Goal: Task Accomplishment & Management: Manage account settings

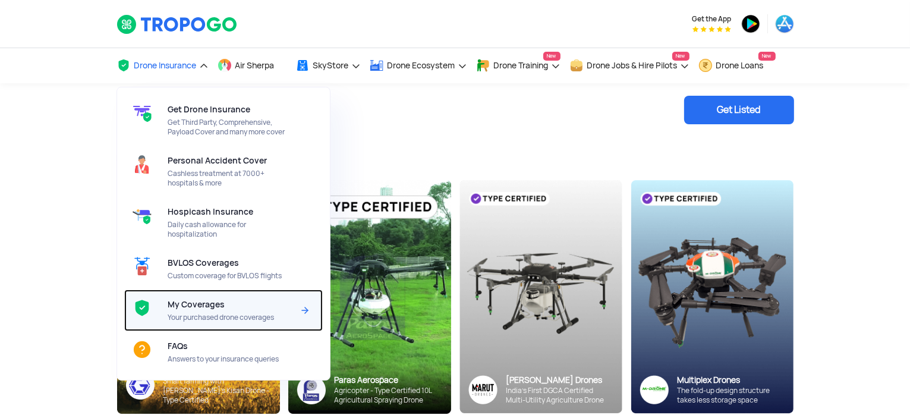
click at [185, 313] on div "My Coverages Your purchased drone coverages" at bounding box center [233, 310] width 130 height 42
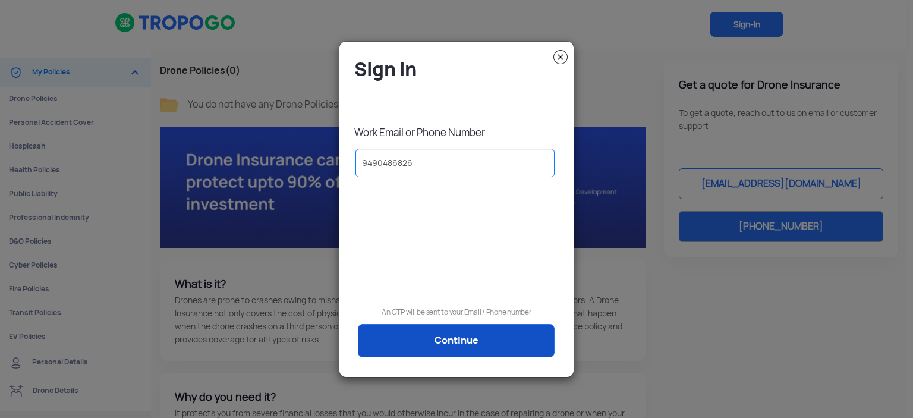
type input "9490486826"
click at [449, 348] on link "Continue" at bounding box center [456, 340] width 197 height 33
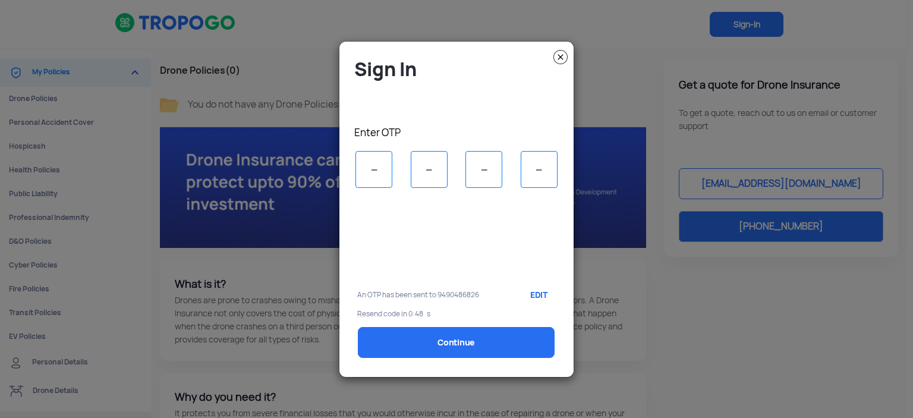
click at [426, 230] on div at bounding box center [451, 240] width 207 height 80
click at [378, 168] on input "tel" at bounding box center [373, 169] width 37 height 37
type input "6"
type input "4"
type input "6"
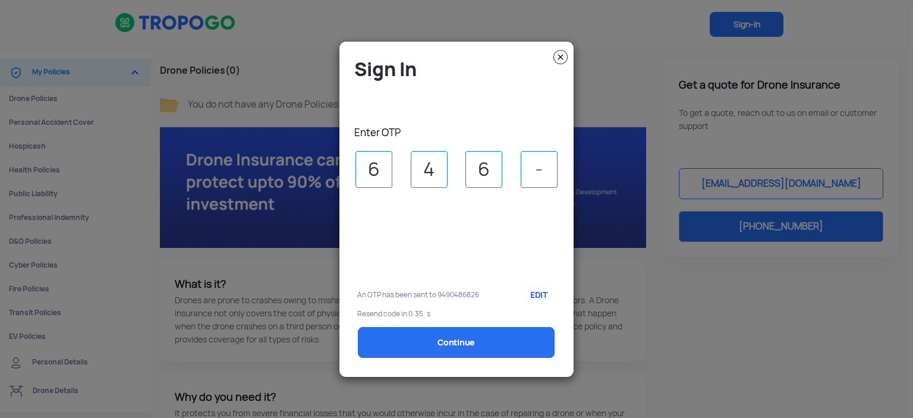
type input "7"
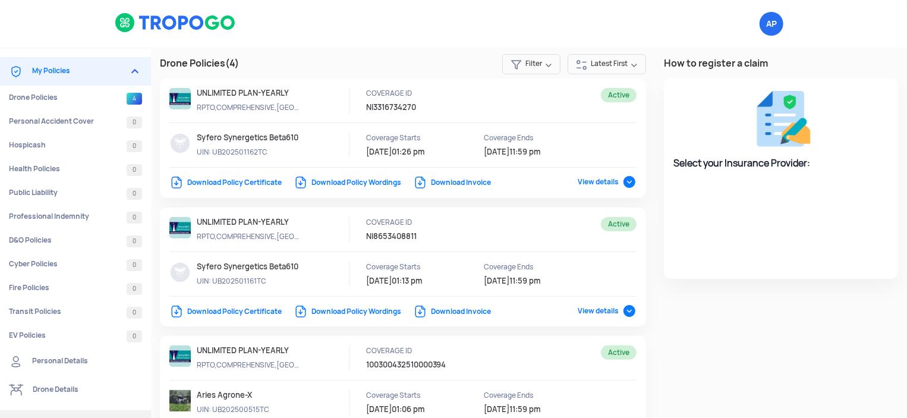
select select "National Insurance"
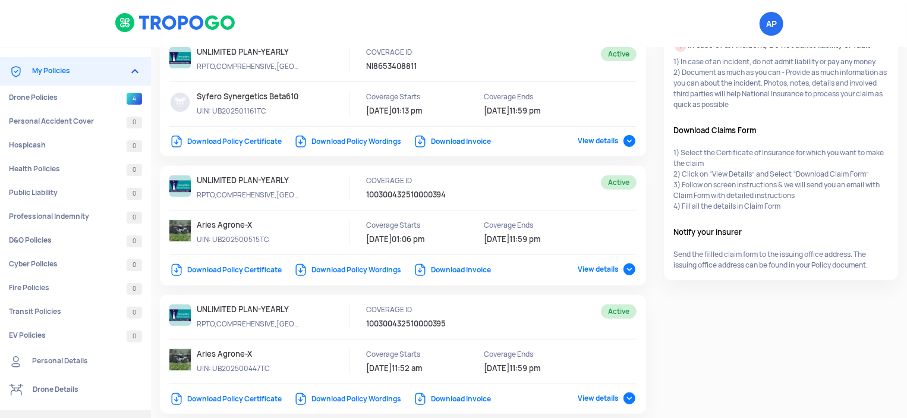
scroll to position [222, 0]
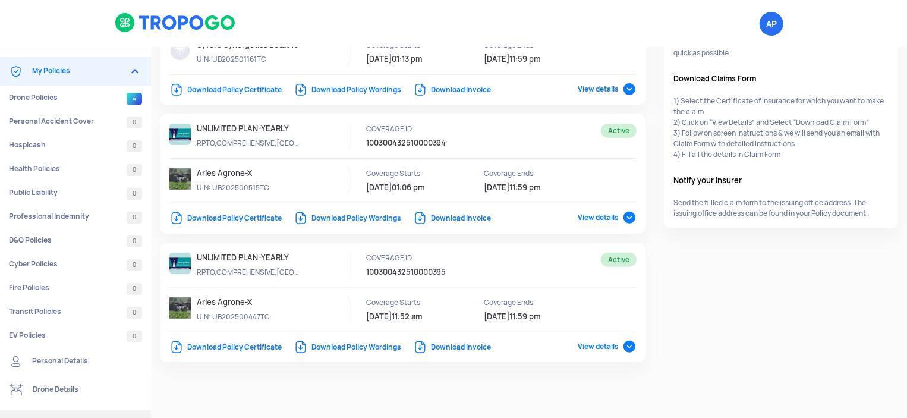
click at [252, 218] on link "Download Policy Certificate" at bounding box center [225, 218] width 112 height 10
click at [254, 216] on link "Download Policy Certificate" at bounding box center [225, 218] width 112 height 10
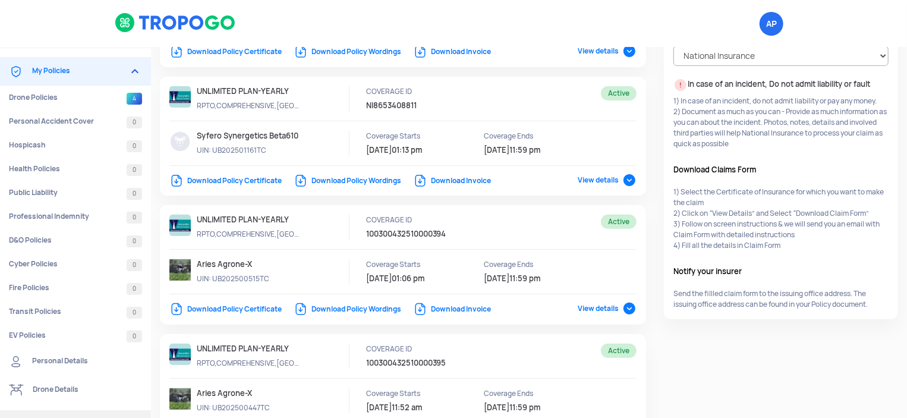
scroll to position [103, 0]
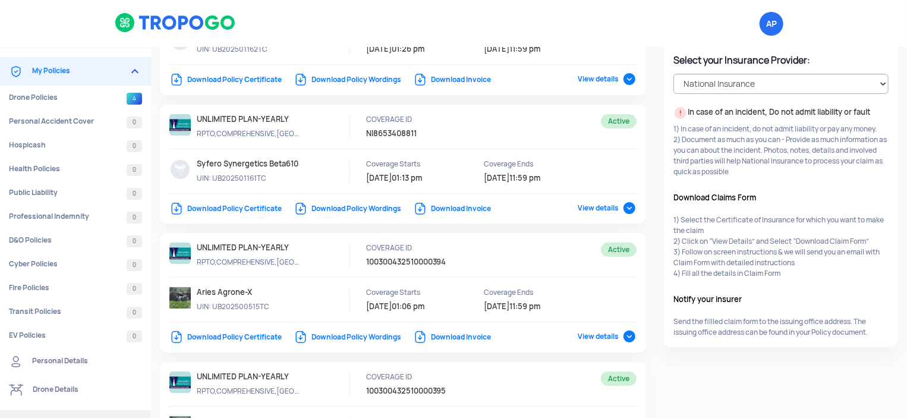
click at [242, 205] on link "Download Policy Certificate" at bounding box center [225, 209] width 112 height 10
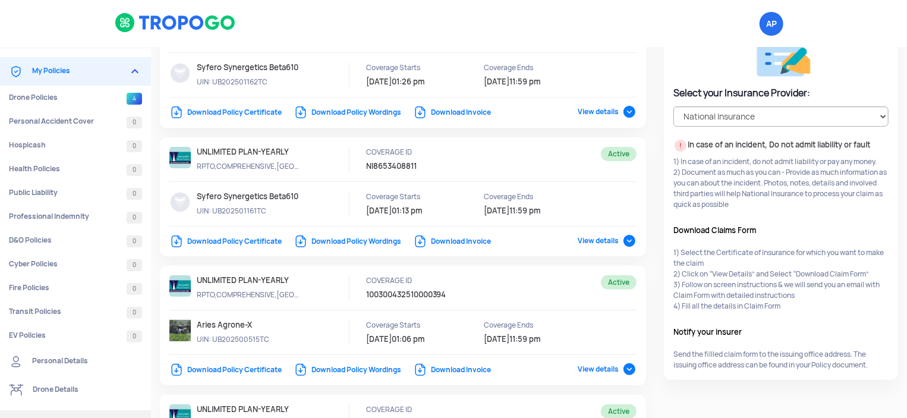
scroll to position [0, 0]
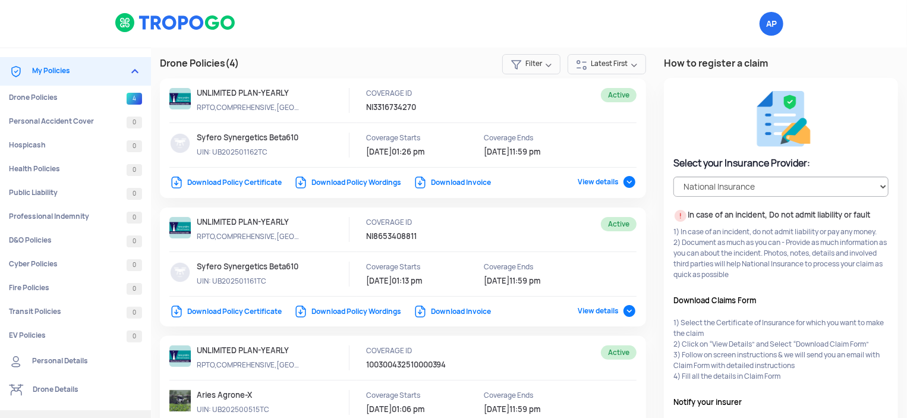
click at [263, 181] on link "Download Policy Certificate" at bounding box center [225, 183] width 112 height 10
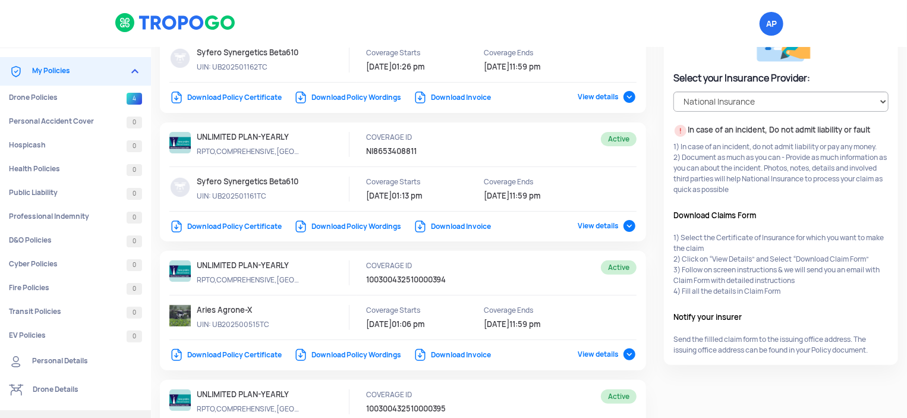
scroll to position [178, 0]
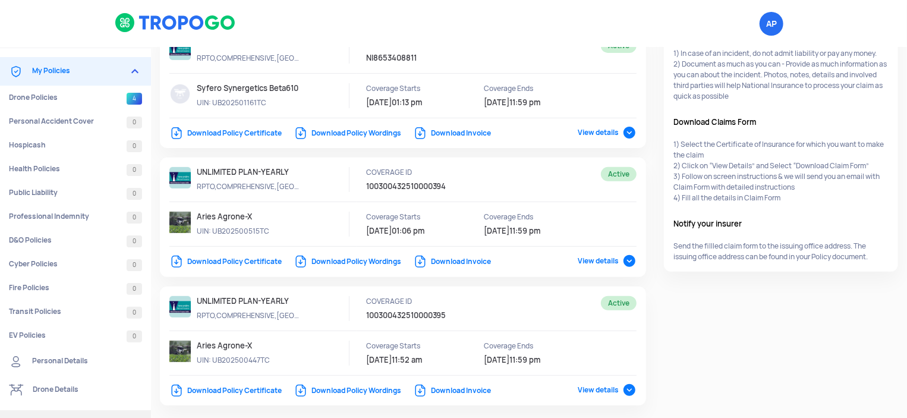
click at [240, 259] on link "Download Policy Certificate" at bounding box center [225, 262] width 112 height 10
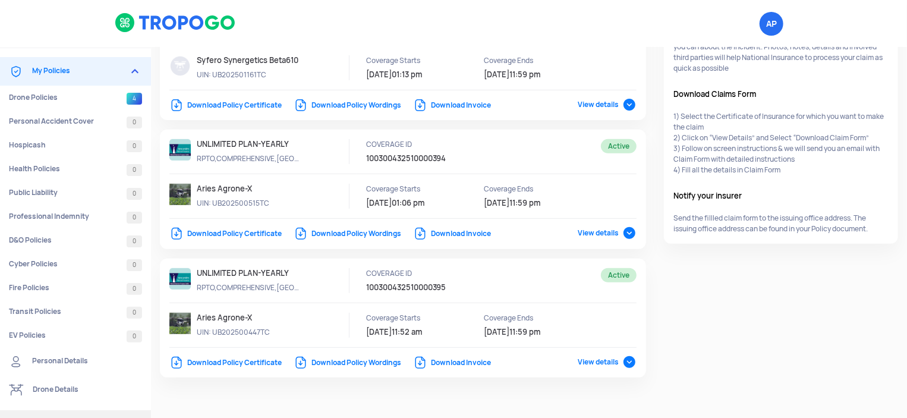
scroll to position [222, 0]
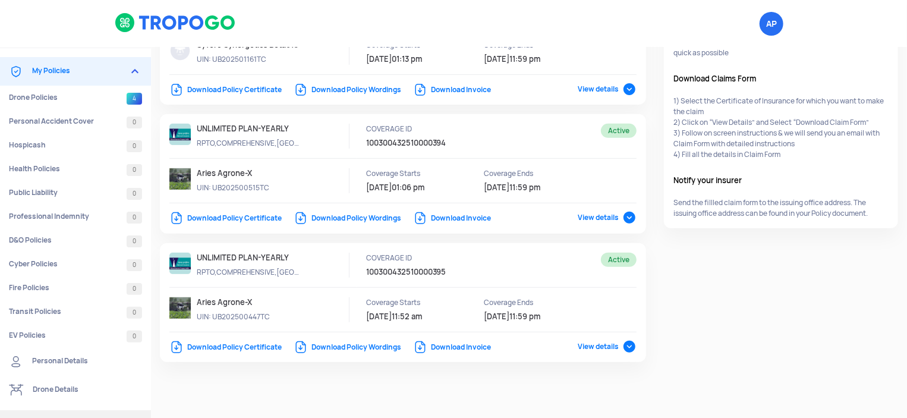
click at [231, 342] on link "Download Policy Certificate" at bounding box center [225, 347] width 112 height 10
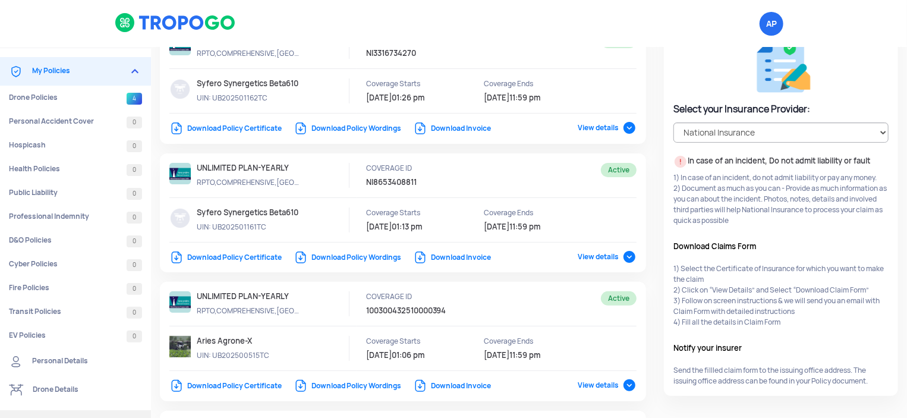
scroll to position [0, 0]
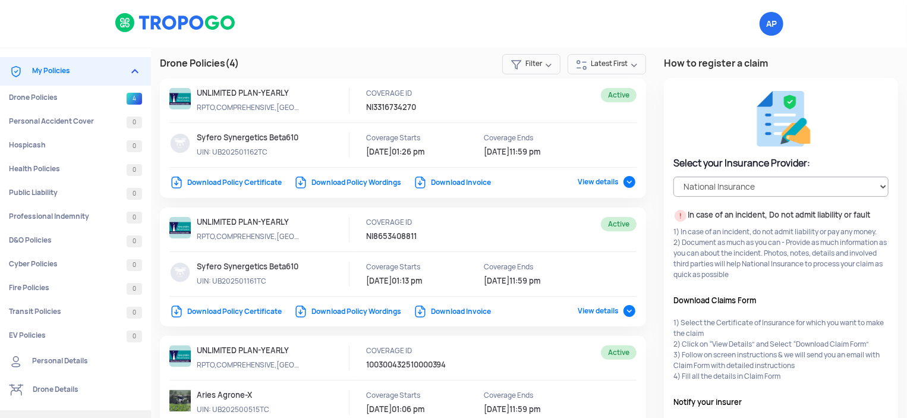
click at [448, 182] on link "Download Invoice" at bounding box center [452, 183] width 78 height 10
click at [447, 312] on link "Download Invoice" at bounding box center [452, 312] width 78 height 10
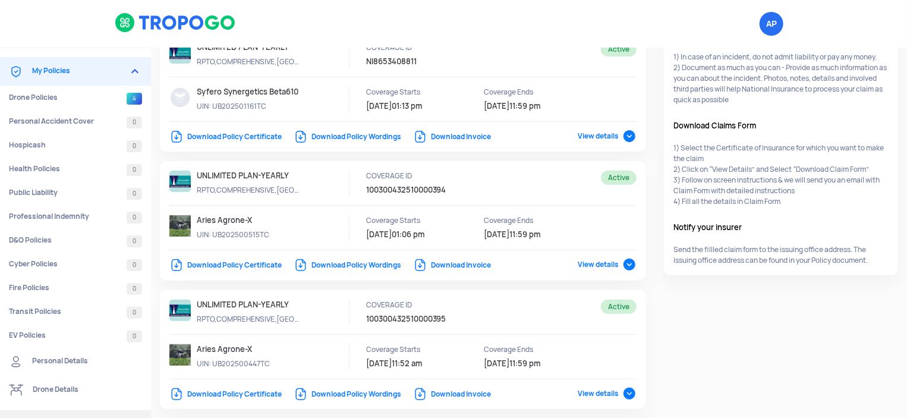
scroll to position [178, 0]
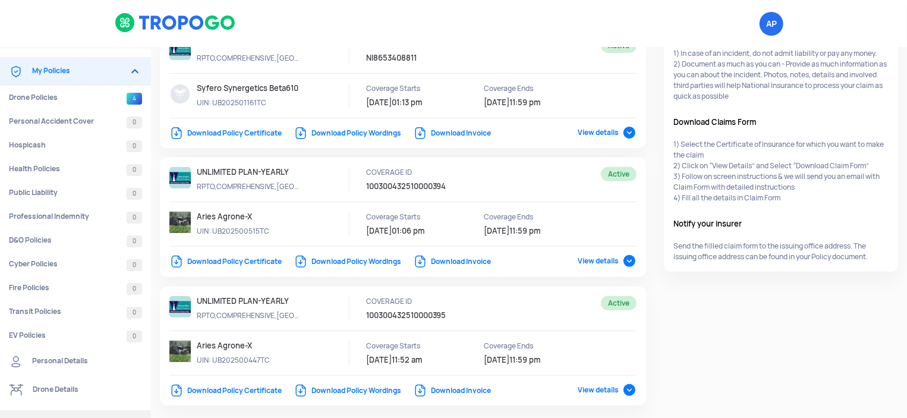
click at [454, 261] on link "Download Invoice" at bounding box center [452, 262] width 78 height 10
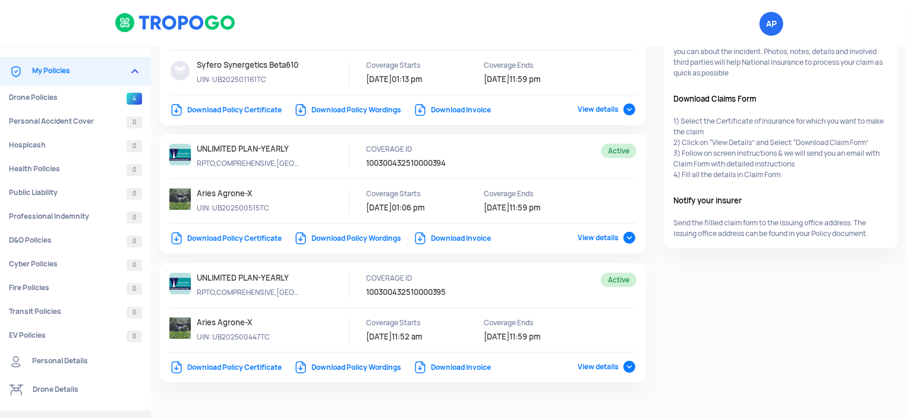
scroll to position [222, 0]
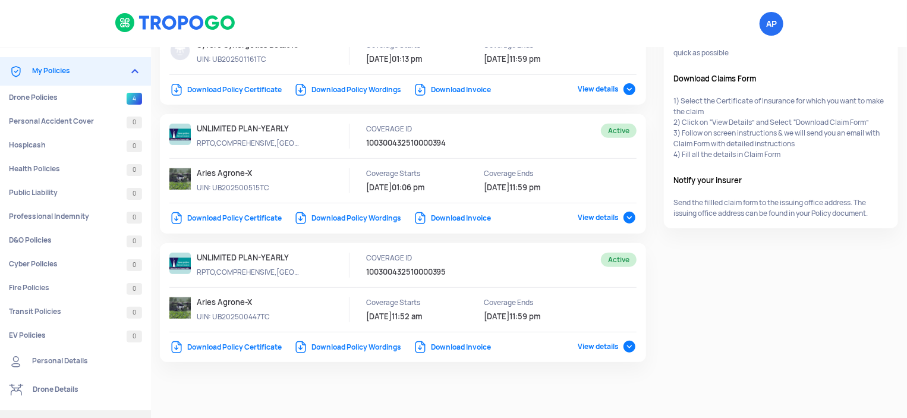
click at [447, 346] on link "Download Invoice" at bounding box center [452, 347] width 78 height 10
click at [628, 346] on span "View details" at bounding box center [607, 347] width 59 height 10
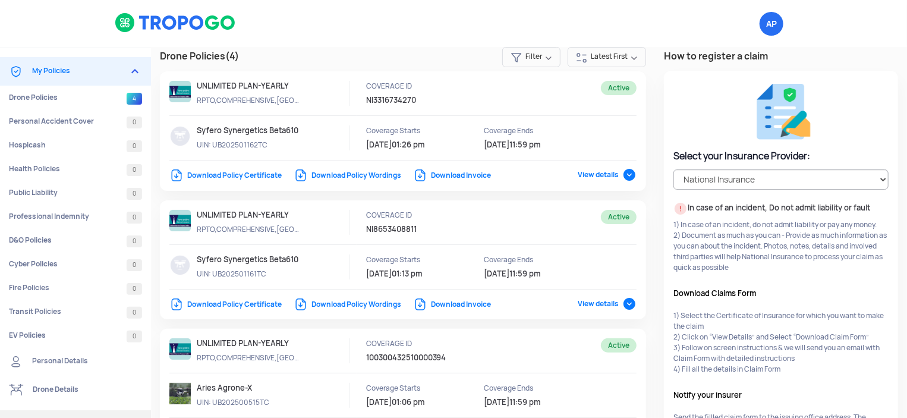
scroll to position [0, 0]
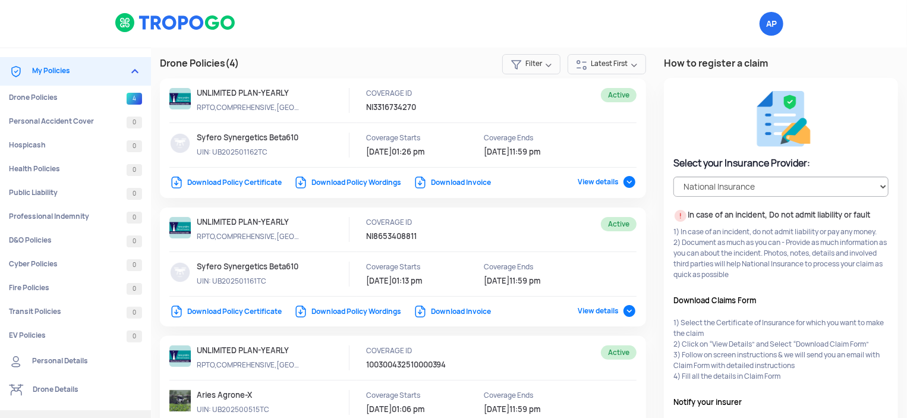
click at [616, 176] on div at bounding box center [402, 132] width 467 height 89
click at [625, 318] on div "Active UNLIMITED PLAN-YEARLY RPTO,COMPREHENSIVE,TP COVERAGE ID NI8653408811 Syf…" at bounding box center [403, 266] width 486 height 119
click at [626, 311] on span "View details" at bounding box center [607, 311] width 59 height 10
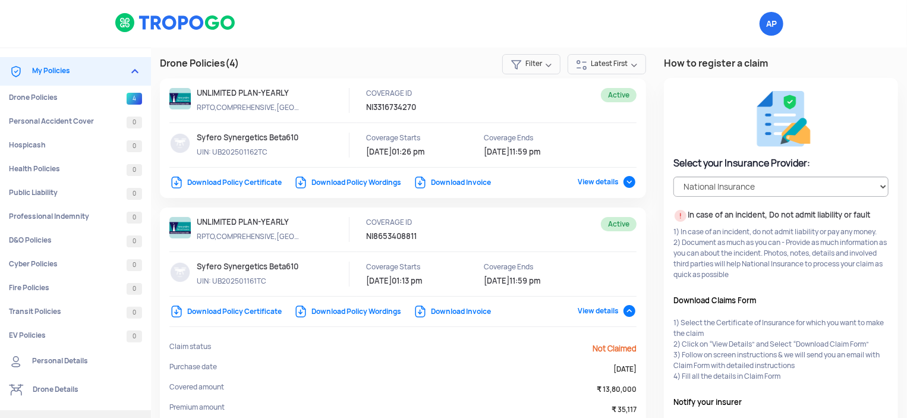
click at [622, 181] on span "View details" at bounding box center [607, 182] width 59 height 10
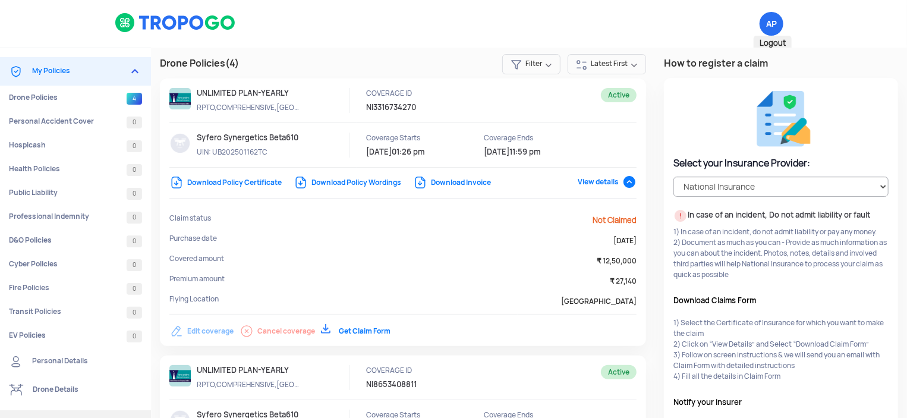
click at [768, 37] on span "Logout" at bounding box center [773, 43] width 38 height 15
